Goal: Transaction & Acquisition: Purchase product/service

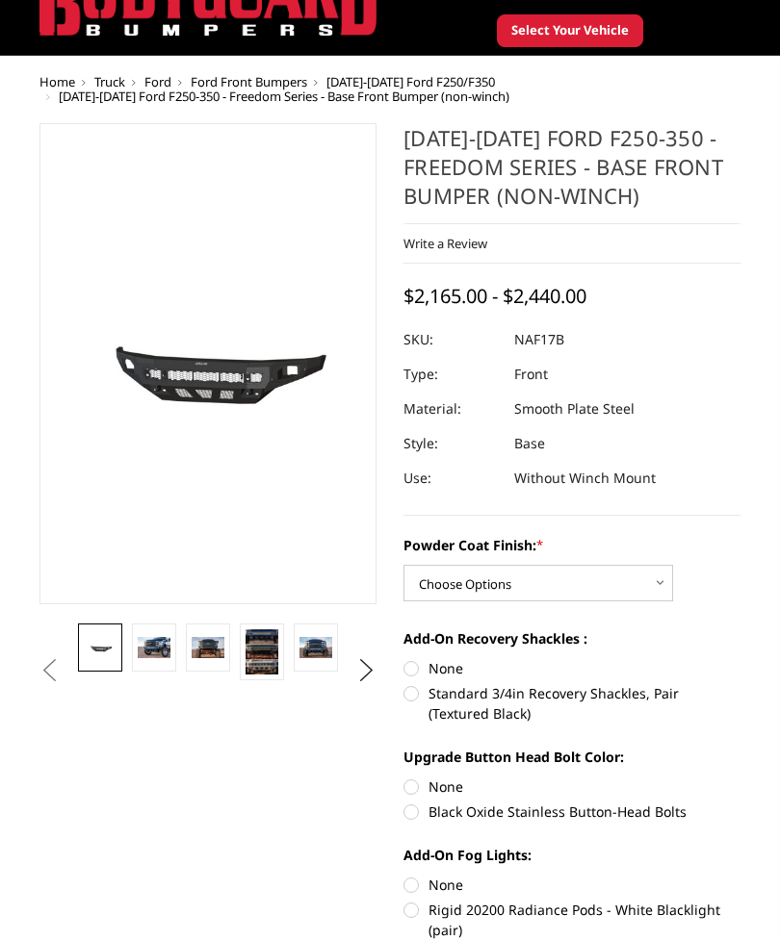
click at [366, 678] on button "Next" at bounding box center [366, 671] width 29 height 29
click at [365, 673] on button "Next" at bounding box center [366, 670] width 29 height 29
click at [369, 667] on button "Next" at bounding box center [366, 670] width 29 height 29
click at [273, 653] on img at bounding box center [261, 648] width 33 height 22
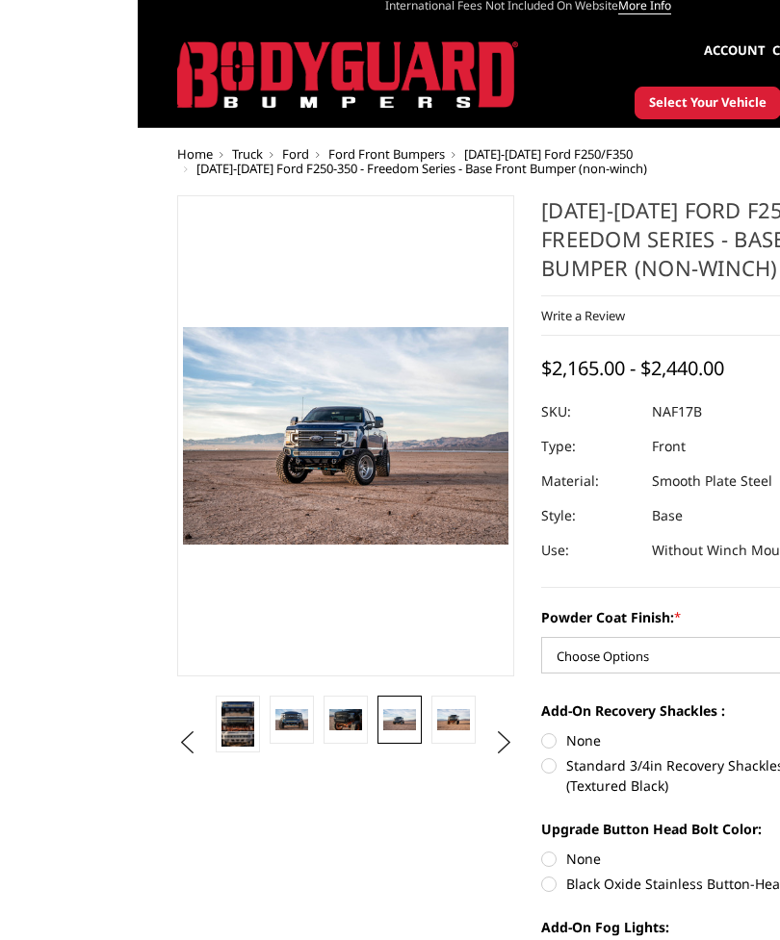
scroll to position [19, 0]
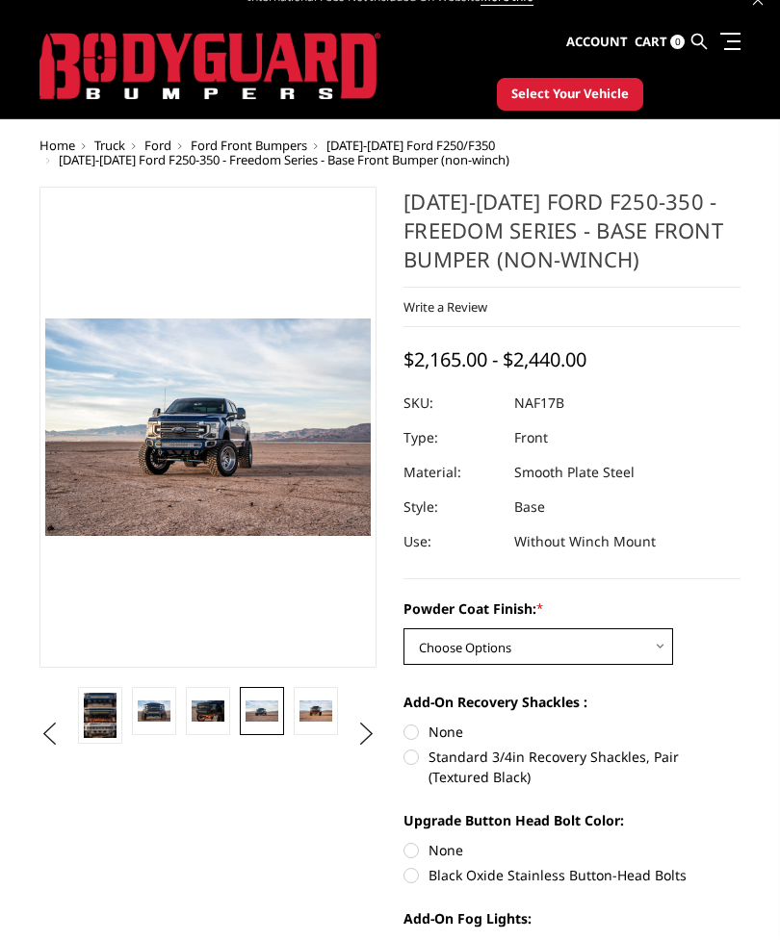
click at [670, 648] on select "Choose Options Bare Metal Texture Black Powder Coat" at bounding box center [537, 646] width 269 height 37
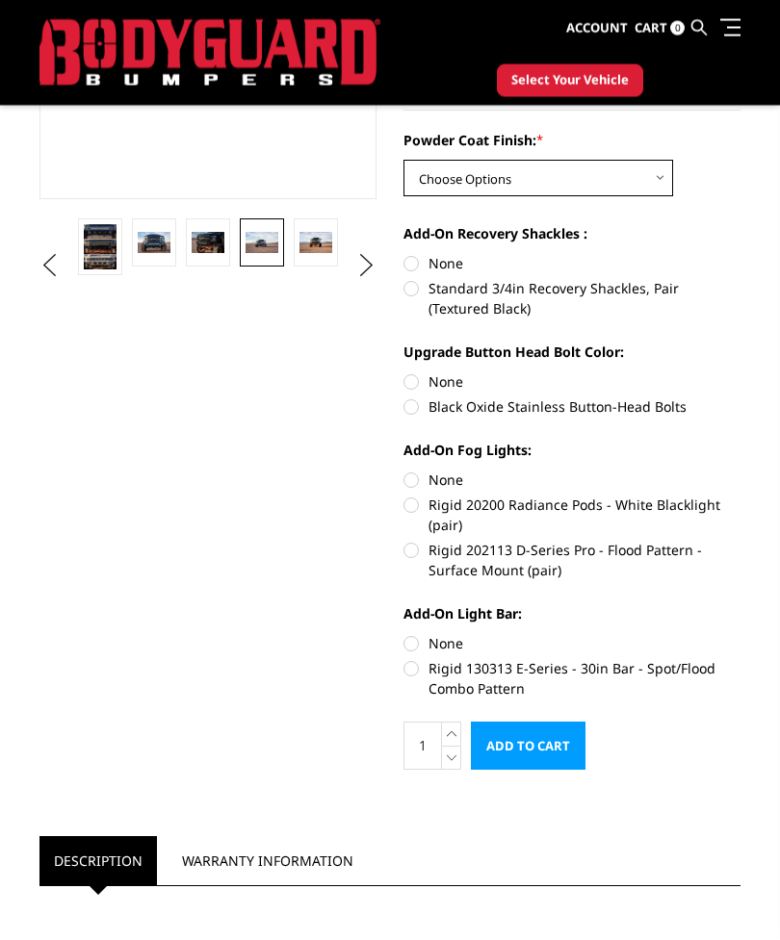
scroll to position [437, 0]
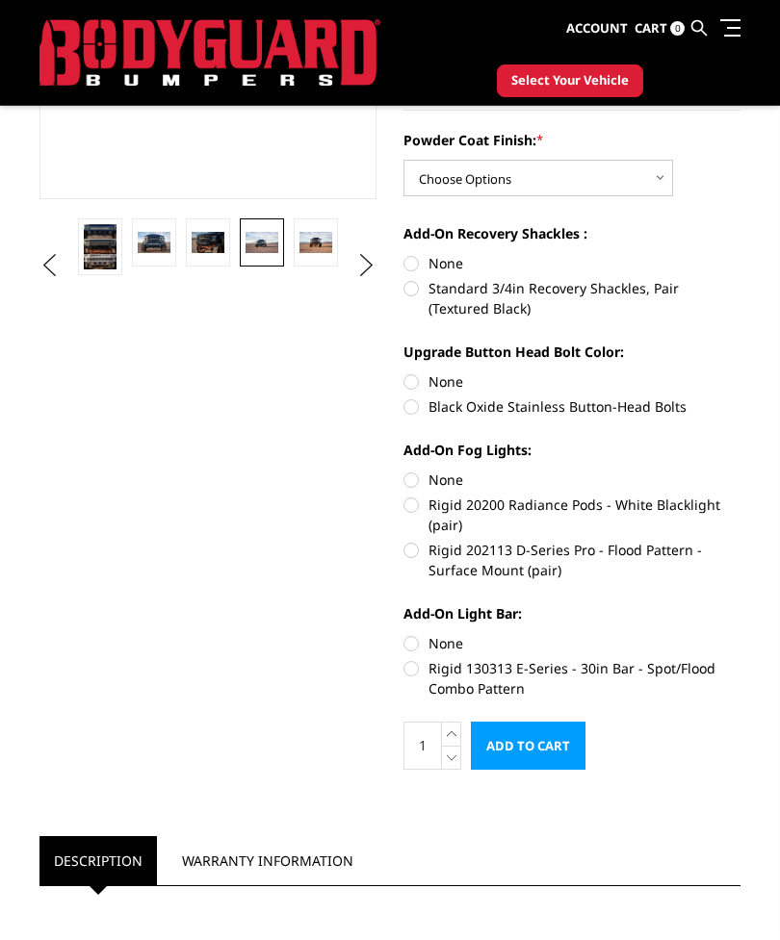
click at [414, 650] on label "None" at bounding box center [571, 643] width 337 height 20
click at [404, 634] on input "None" at bounding box center [403, 633] width 1 height 1
radio input "true"
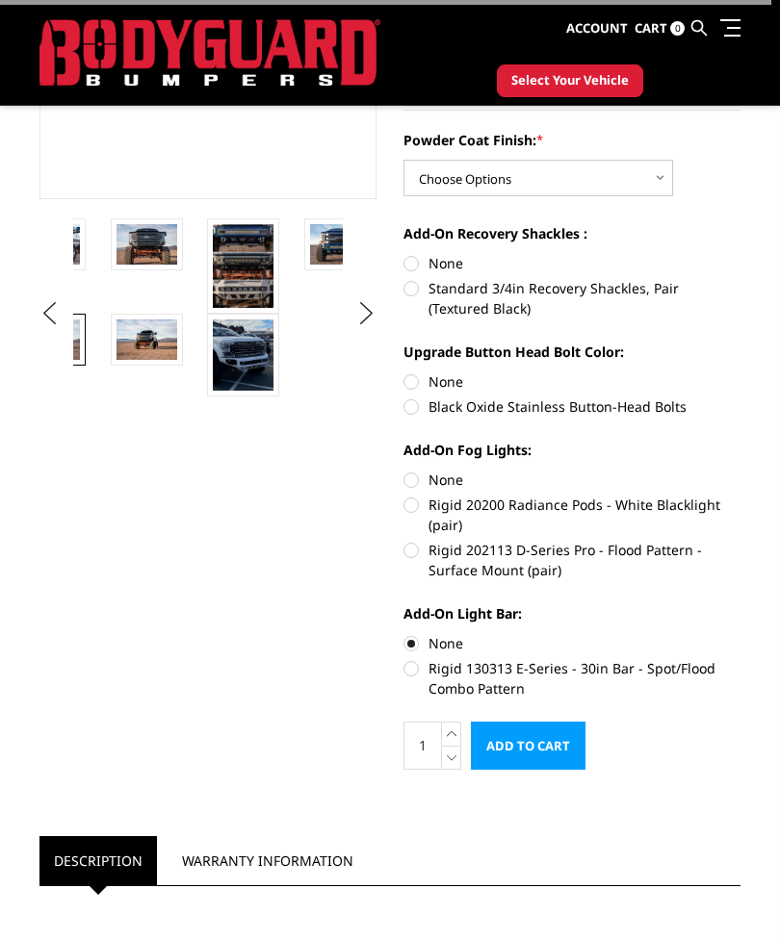
click at [413, 485] on label "None" at bounding box center [571, 480] width 337 height 20
click at [404, 471] on input "None" at bounding box center [403, 470] width 1 height 1
radio input "true"
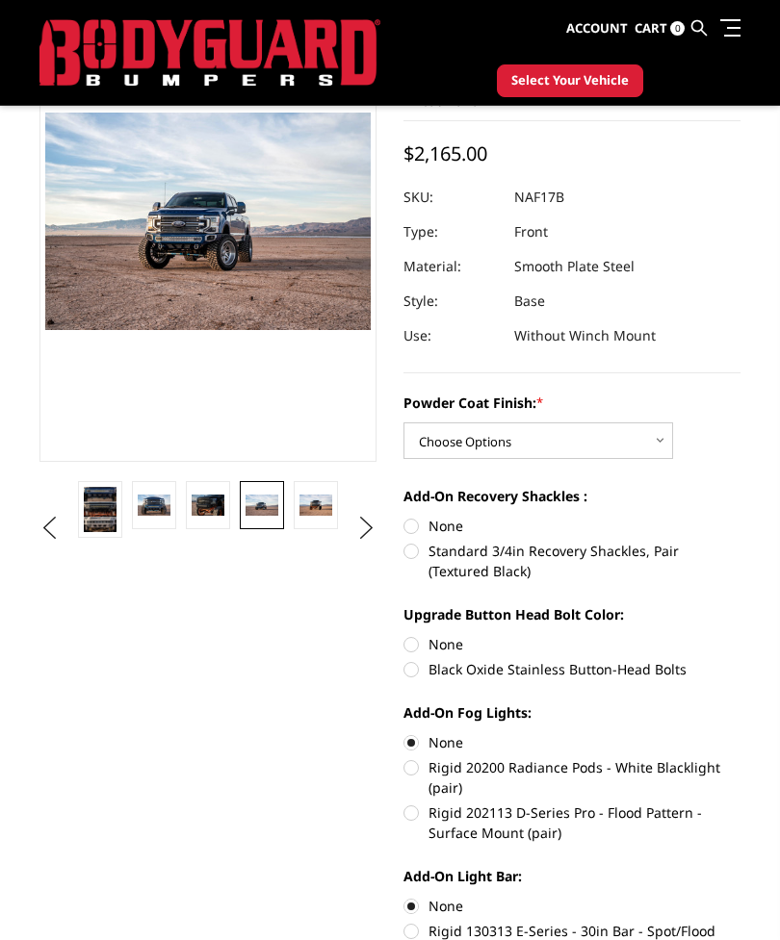
scroll to position [173, 0]
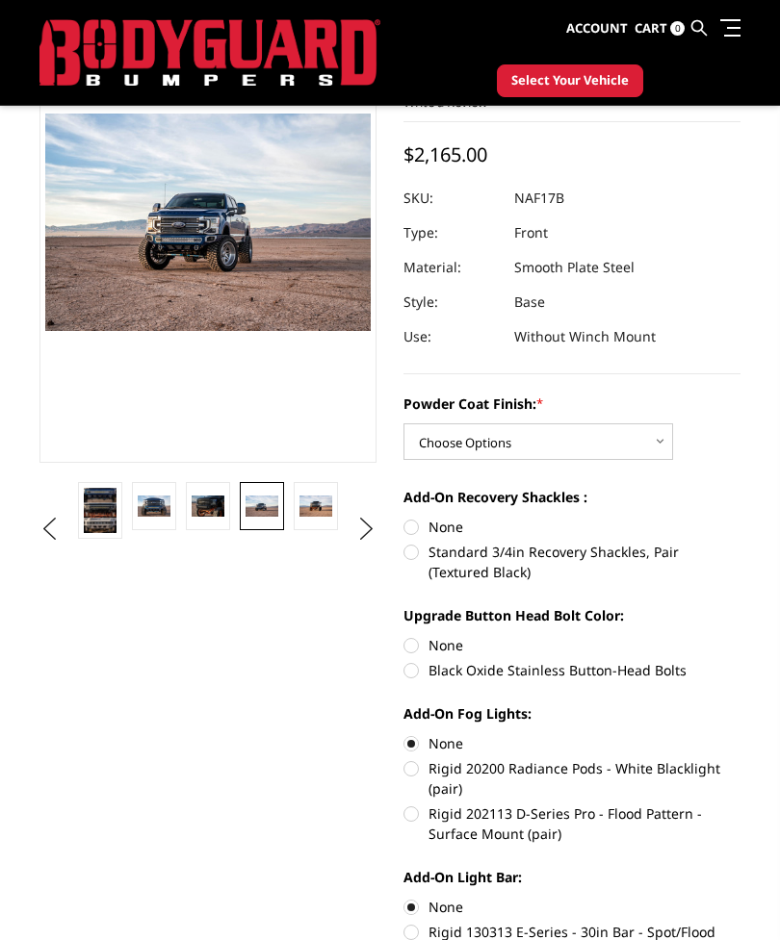
click at [412, 517] on label "None" at bounding box center [571, 527] width 337 height 20
click at [404, 517] on input "None" at bounding box center [403, 517] width 1 height 1
radio input "true"
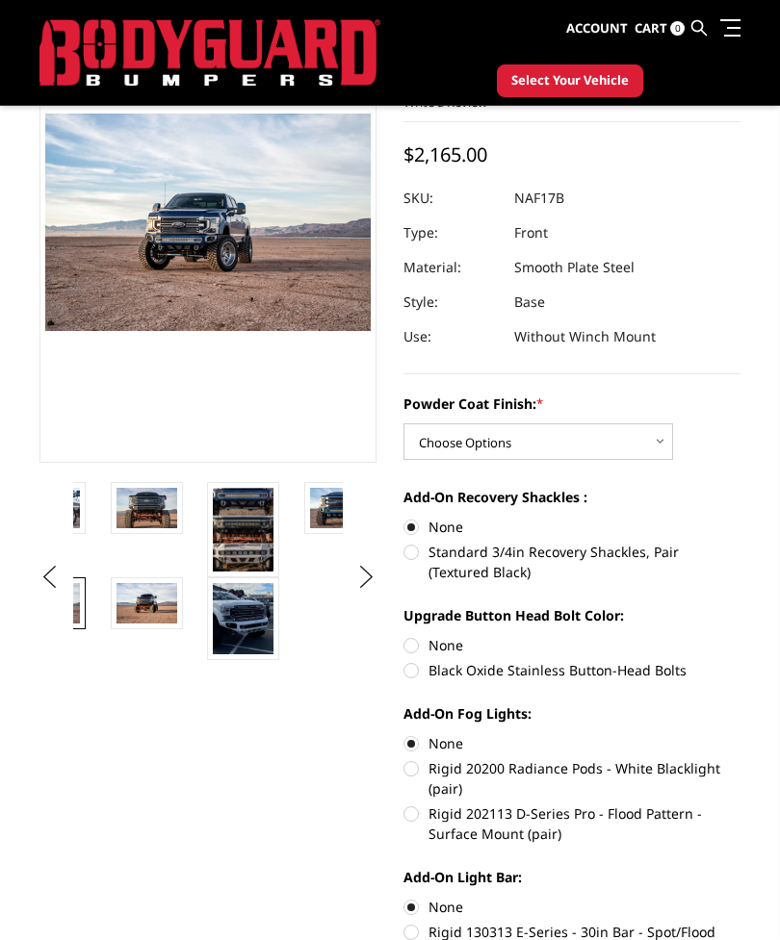
click at [419, 642] on label "None" at bounding box center [571, 645] width 337 height 20
click at [404, 636] on input "None" at bounding box center [403, 635] width 1 height 1
radio input "true"
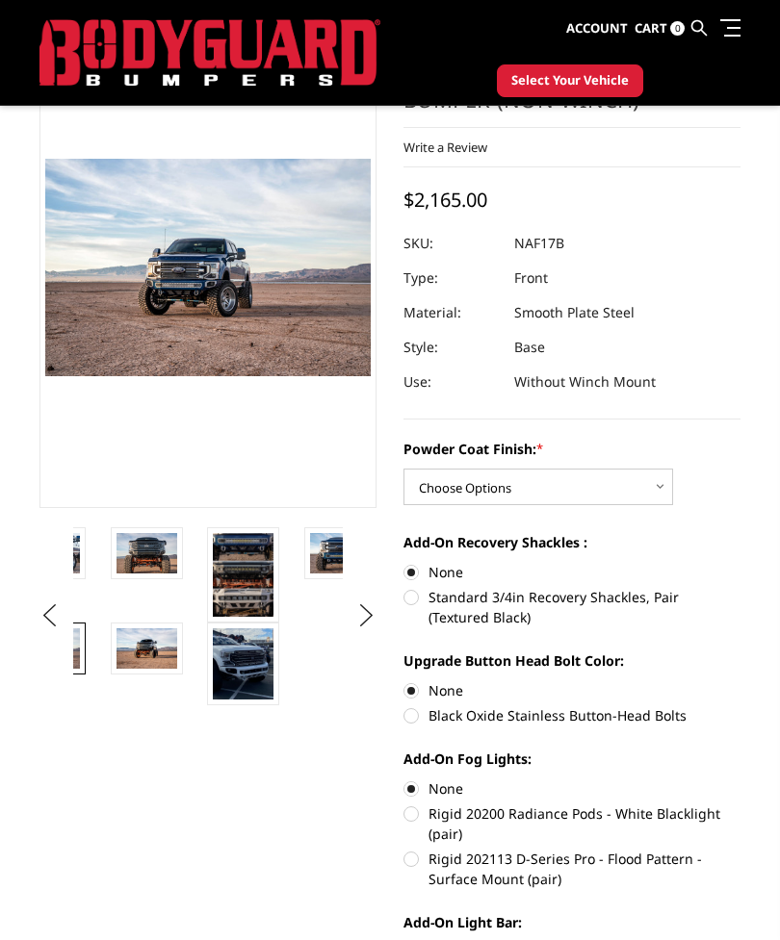
scroll to position [120, 0]
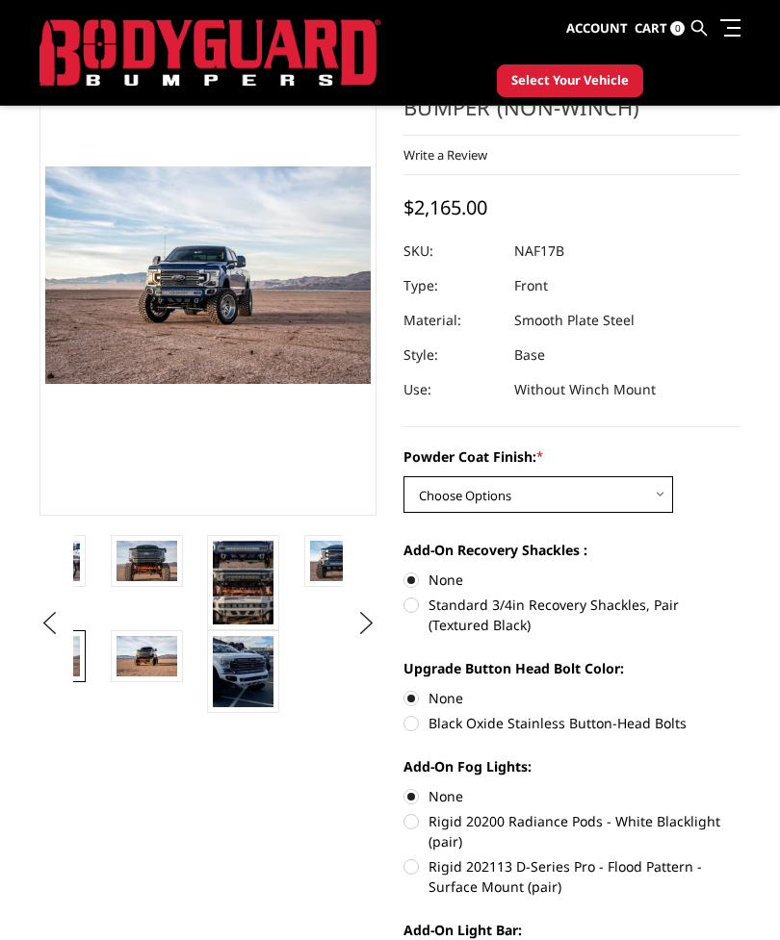
click at [646, 492] on select "Choose Options Bare Metal Texture Black Powder Coat" at bounding box center [537, 494] width 269 height 37
select select "3072"
